Goal: Check status: Check status

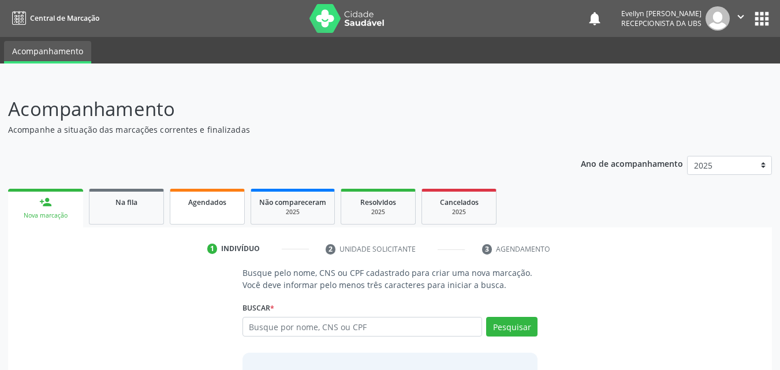
click at [203, 197] on span "Agendados" at bounding box center [207, 202] width 38 height 10
select select "9"
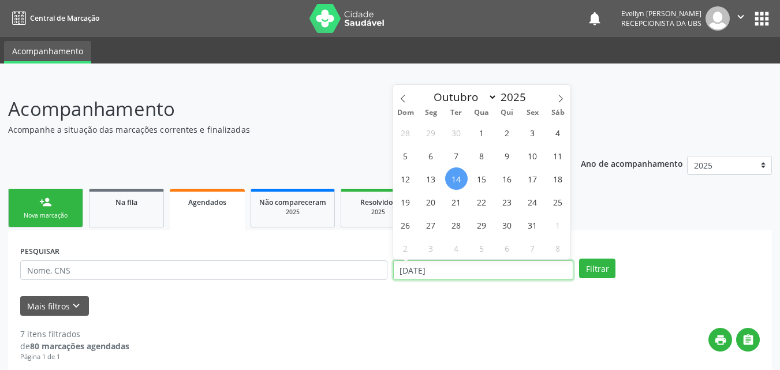
click at [405, 273] on input "[DATE]" at bounding box center [483, 270] width 181 height 20
click at [478, 133] on span "1" at bounding box center [482, 132] width 23 height 23
type input "01/10/2025"
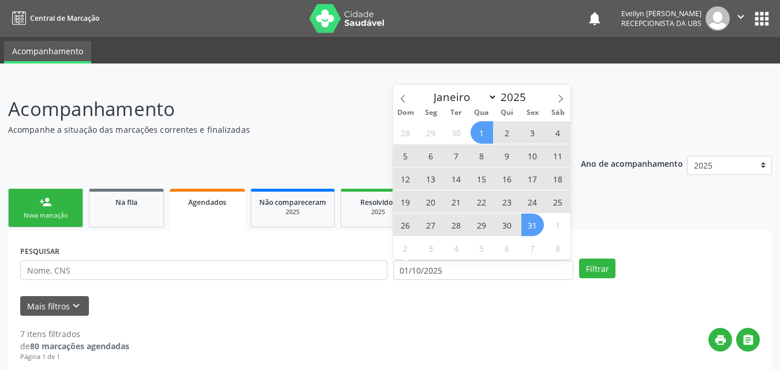
click at [536, 220] on span "31" at bounding box center [532, 225] width 23 height 23
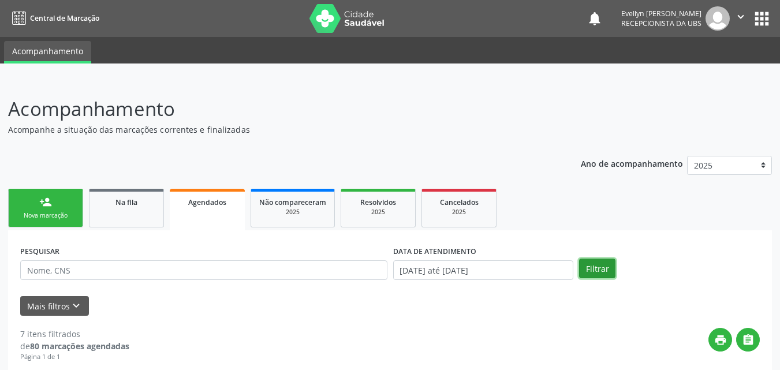
click at [597, 264] on button "Filtrar" at bounding box center [597, 269] width 36 height 20
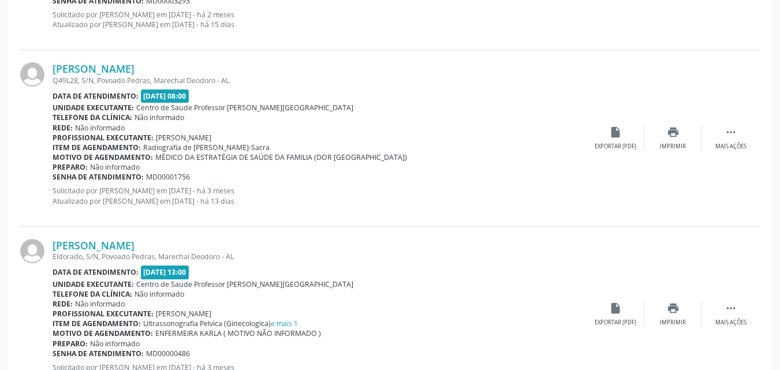
scroll to position [2690, 0]
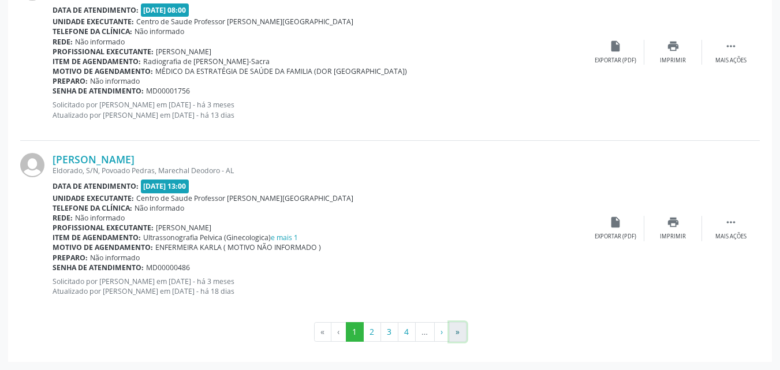
click at [459, 331] on button "»" at bounding box center [457, 332] width 17 height 20
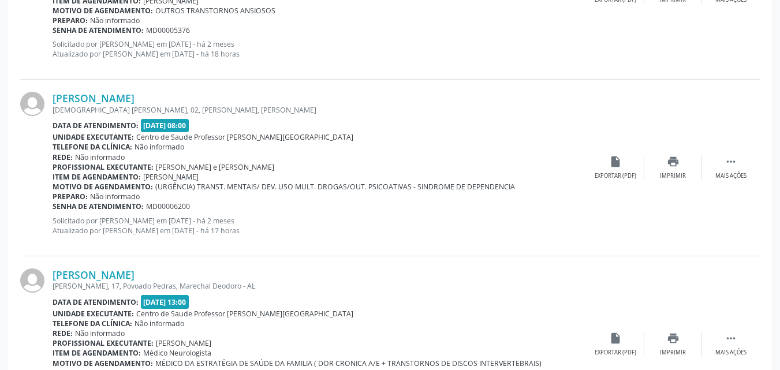
scroll to position [452, 0]
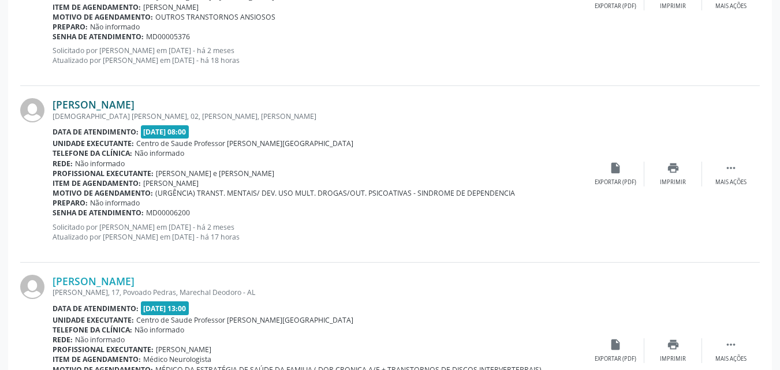
click at [133, 102] on link "[PERSON_NAME]" at bounding box center [94, 104] width 82 height 13
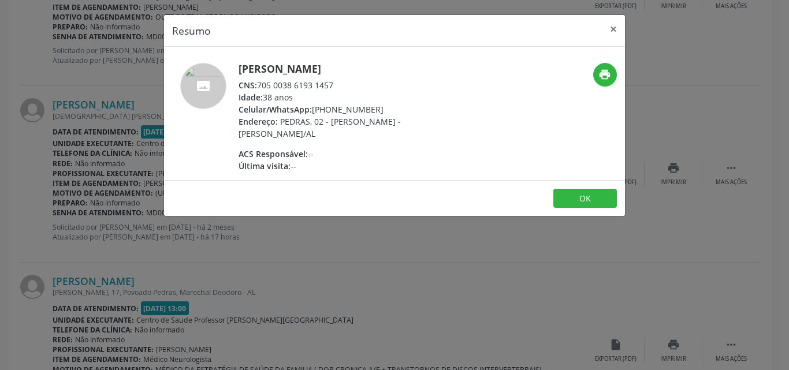
click at [272, 87] on div "CNS: 705 0038 6193 1457" at bounding box center [350, 85] width 225 height 12
click at [260, 83] on div "CNS: 705 0038 6193 1457" at bounding box center [350, 85] width 225 height 12
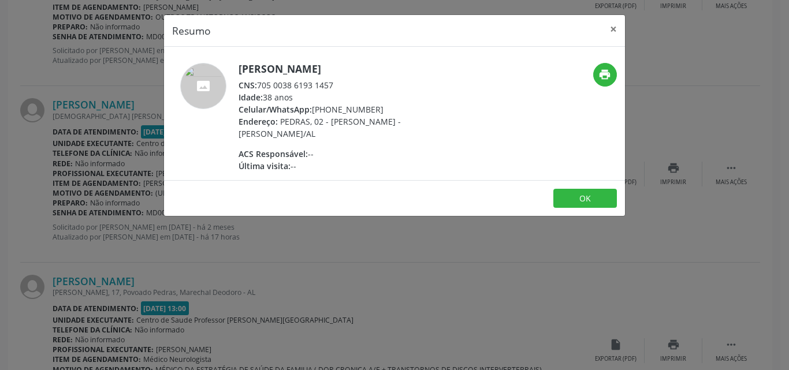
drag, startPoint x: 334, startPoint y: 88, endPoint x: 259, endPoint y: 88, distance: 74.5
click at [259, 88] on div "CNS: 705 0038 6193 1457" at bounding box center [350, 85] width 225 height 12
copy div "705 0038 6193 1457"
click at [614, 24] on button "×" at bounding box center [613, 29] width 23 height 28
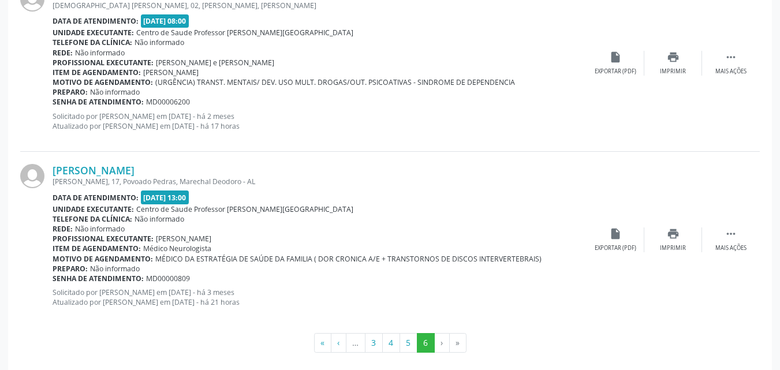
scroll to position [574, 0]
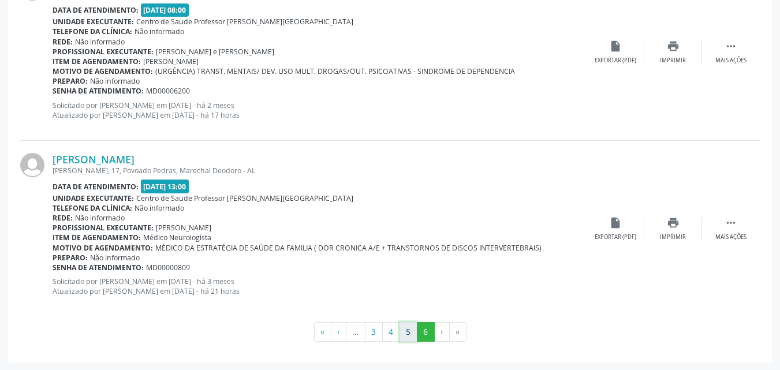
click at [411, 330] on button "5" at bounding box center [409, 332] width 18 height 20
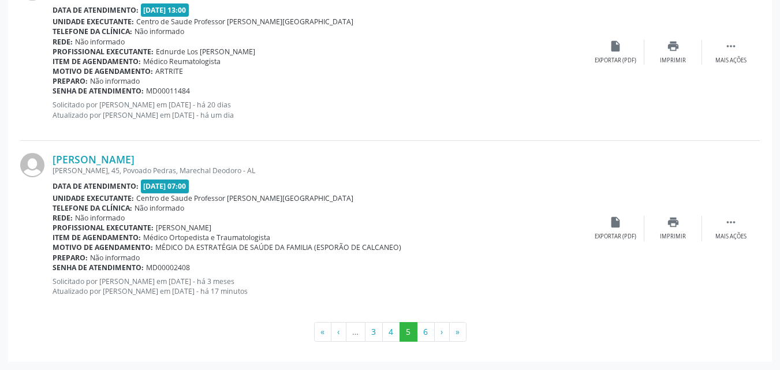
scroll to position [2690, 0]
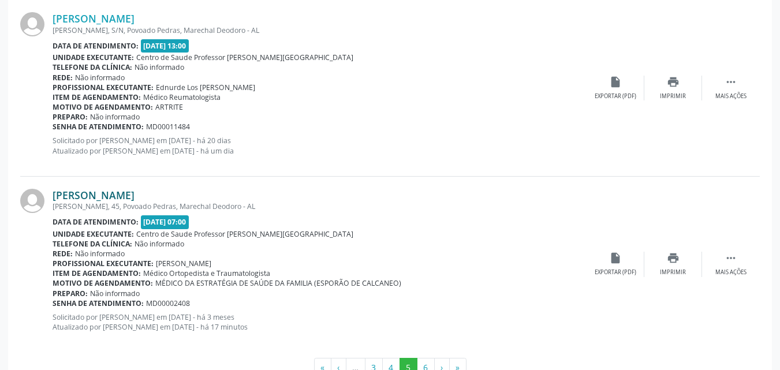
click at [132, 199] on link "[PERSON_NAME]" at bounding box center [94, 195] width 82 height 13
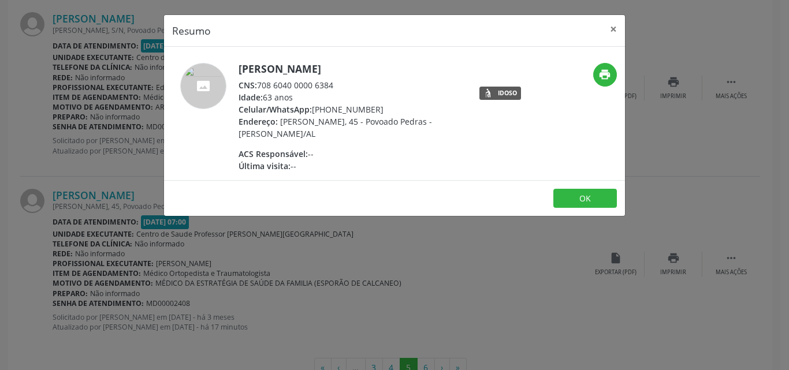
click at [328, 83] on div "CNS: 708 6040 0000 6384" at bounding box center [350, 85] width 225 height 12
drag, startPoint x: 336, startPoint y: 83, endPoint x: 259, endPoint y: 82, distance: 76.8
click at [259, 82] on div "CNS: 708 6040 0000 6384" at bounding box center [350, 85] width 225 height 12
copy div "708 6040 0000 6384"
click at [617, 29] on button "×" at bounding box center [613, 29] width 23 height 28
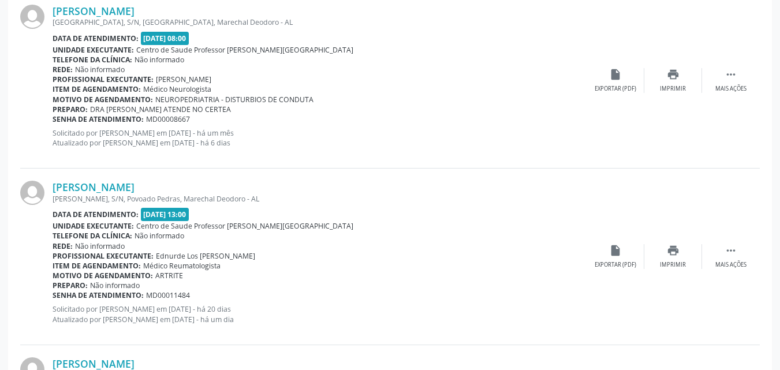
scroll to position [2726, 0]
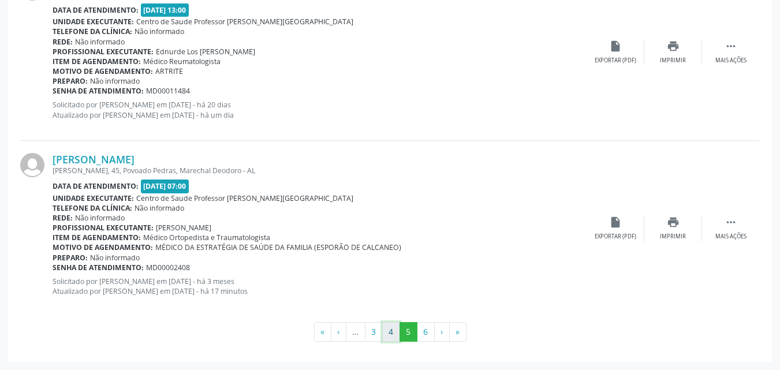
click at [386, 331] on button "4" at bounding box center [391, 332] width 18 height 20
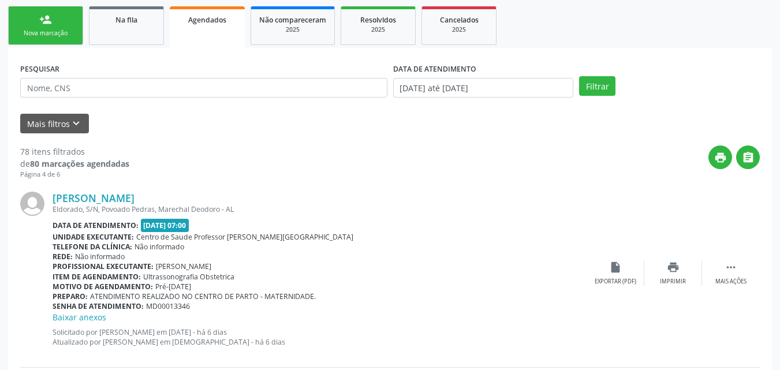
scroll to position [0, 0]
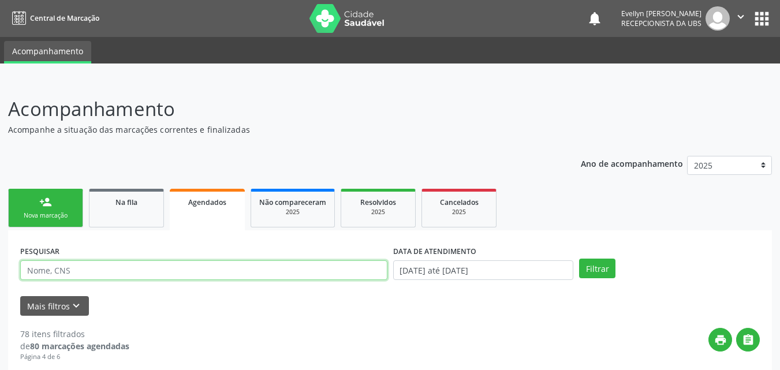
click at [192, 267] on input "text" at bounding box center [203, 270] width 367 height 20
click at [579, 259] on button "Filtrar" at bounding box center [597, 269] width 36 height 20
drag, startPoint x: 79, startPoint y: 266, endPoint x: 13, endPoint y: 272, distance: 66.1
click at [13, 272] on div "PESQUISAR 60421177420 DATA DE ATENDIMENTO [DATE] até [DATE] Filtrar UNIDADE EXE…" at bounding box center [390, 297] width 764 height 134
paste input "704701706605839"
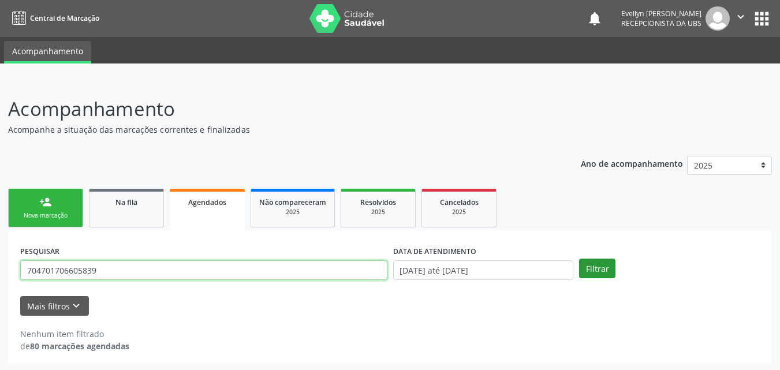
type input "704701706605839"
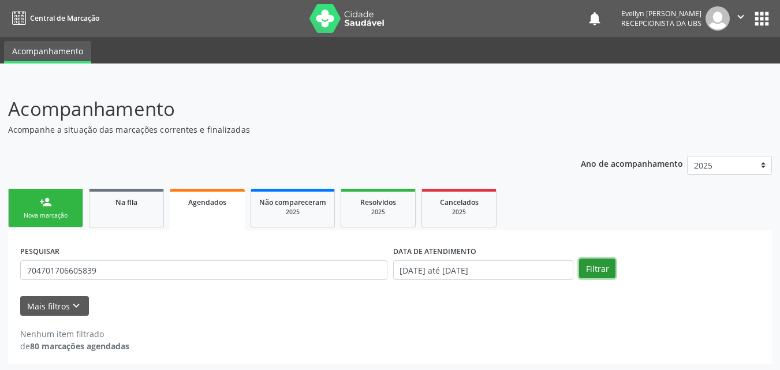
drag, startPoint x: 614, startPoint y: 268, endPoint x: 607, endPoint y: 269, distance: 7.0
click at [607, 269] on button "Filtrar" at bounding box center [597, 269] width 36 height 20
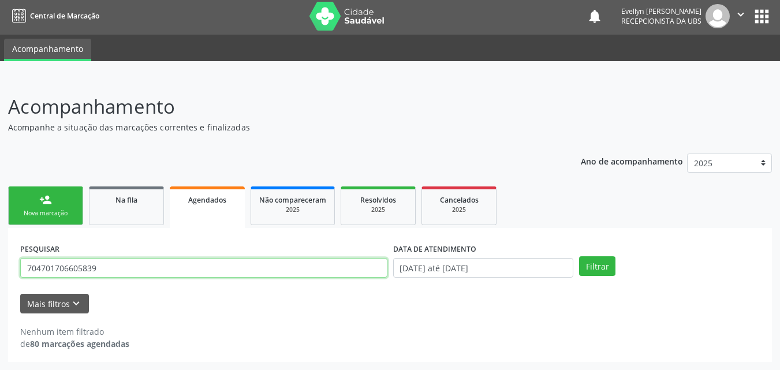
click at [149, 275] on input "704701706605839" at bounding box center [203, 268] width 367 height 20
type input "704701706605839"
click at [579, 256] on button "Filtrar" at bounding box center [597, 266] width 36 height 20
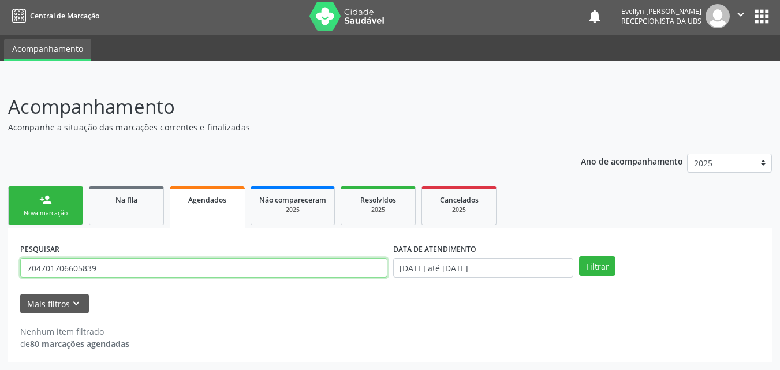
click at [43, 268] on input "704701706605839" at bounding box center [203, 268] width 367 height 20
click at [41, 268] on input "704701706605839" at bounding box center [203, 268] width 367 height 20
click at [63, 268] on input "704701706605839" at bounding box center [203, 268] width 367 height 20
click at [84, 267] on input "704701706605839" at bounding box center [203, 268] width 367 height 20
click at [110, 259] on input "704701706605839" at bounding box center [203, 268] width 367 height 20
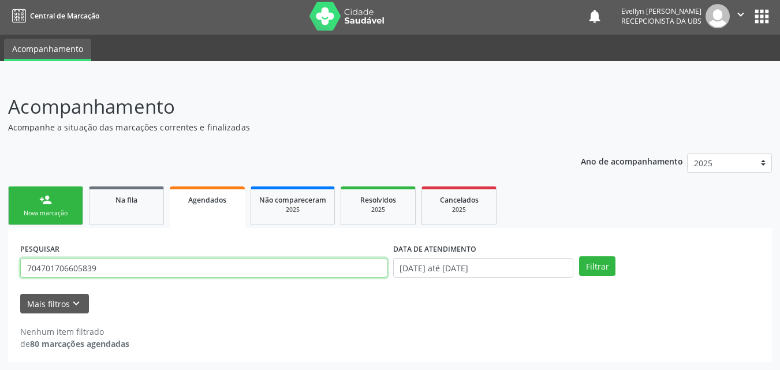
click at [110, 259] on input "704701706605839" at bounding box center [203, 268] width 367 height 20
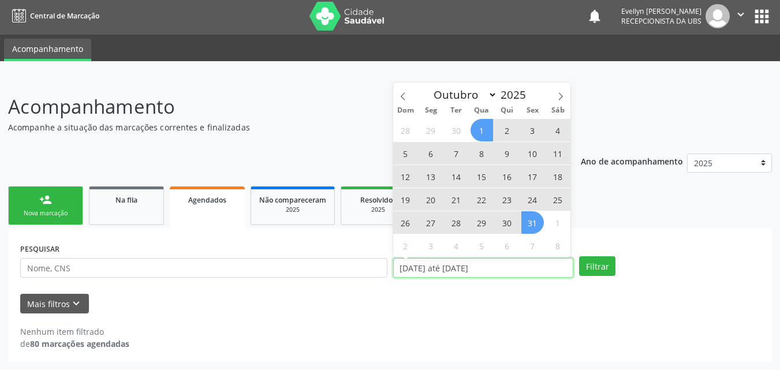
click at [434, 274] on input "[DATE] até [DATE]" at bounding box center [483, 268] width 181 height 20
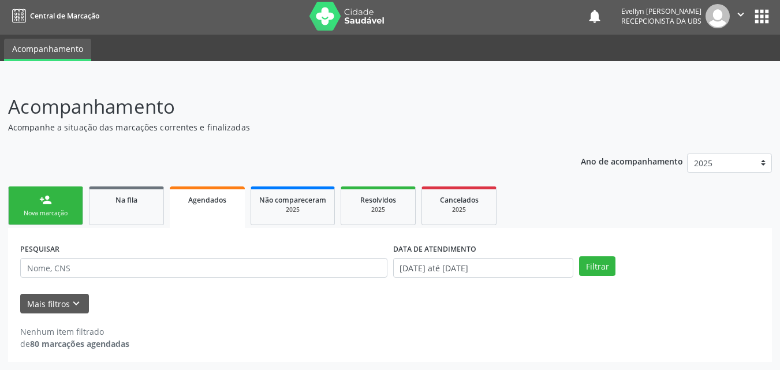
click at [752, 289] on form "PESQUISAR DATA DE ATENDIMENTO [DATE] até [DATE] Filtrar UNIDADE EXECUTANTE Sele…" at bounding box center [390, 276] width 740 height 73
click at [347, 279] on div "PESQUISAR" at bounding box center [203, 262] width 373 height 45
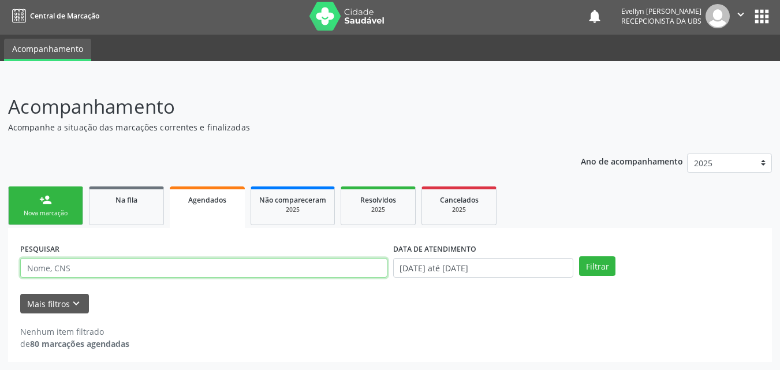
click at [338, 276] on input "text" at bounding box center [203, 268] width 367 height 20
type input "09499870423"
click at [579, 256] on button "Filtrar" at bounding box center [597, 266] width 36 height 20
click at [125, 266] on input "09499870423" at bounding box center [203, 268] width 367 height 20
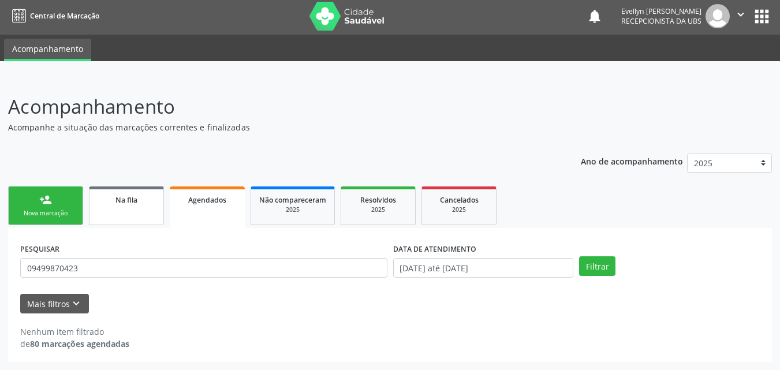
click at [148, 208] on link "Na fila" at bounding box center [126, 205] width 75 height 39
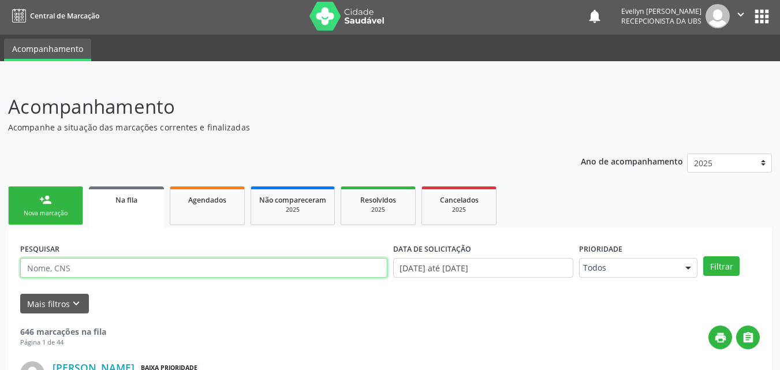
click at [150, 274] on input "text" at bounding box center [203, 268] width 367 height 20
paste input "09499870423"
type input "09499870423"
click at [703, 256] on button "Filtrar" at bounding box center [721, 266] width 36 height 20
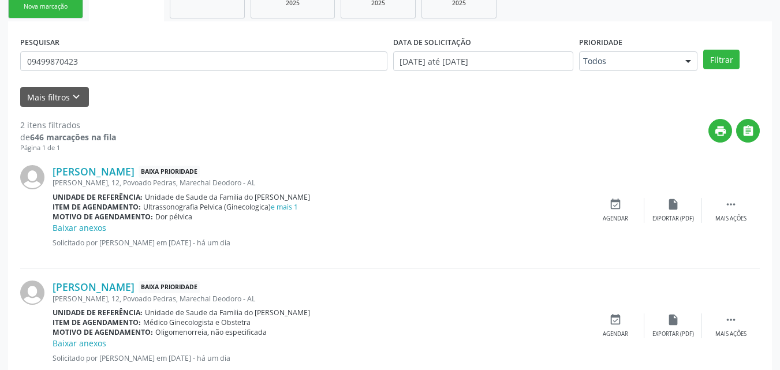
scroll to position [242, 0]
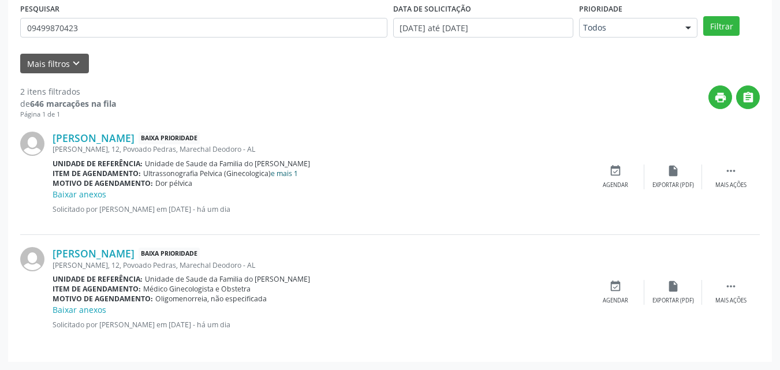
click at [283, 173] on link "e mais 1" at bounding box center [284, 174] width 27 height 10
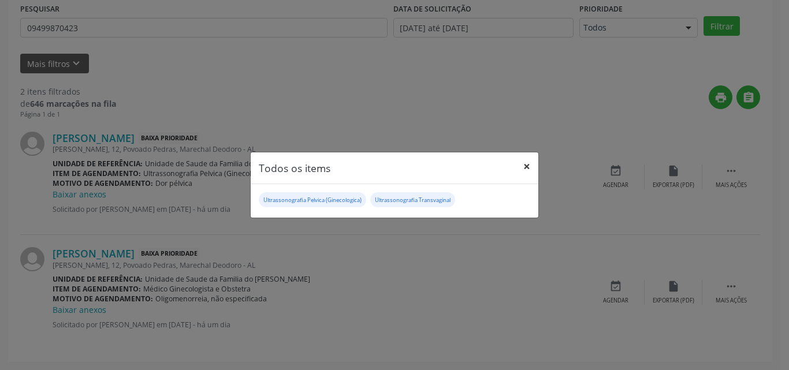
click at [527, 160] on button "×" at bounding box center [526, 166] width 23 height 28
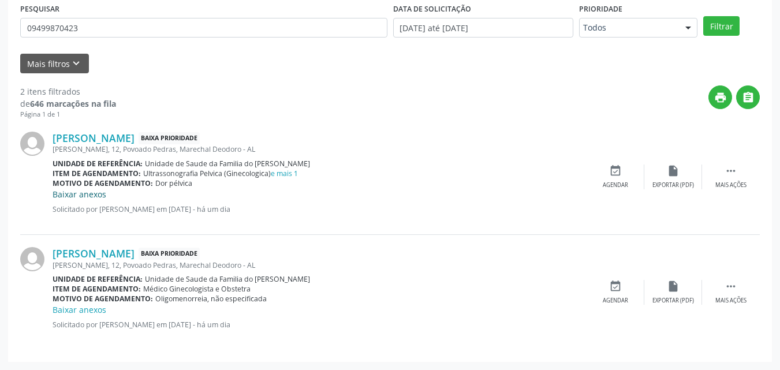
click at [76, 195] on link "Baixar anexos" at bounding box center [80, 194] width 54 height 11
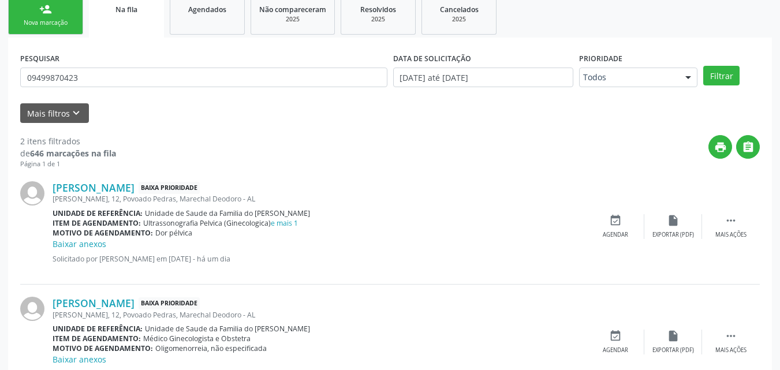
scroll to position [232, 0]
